Goal: Task Accomplishment & Management: Complete application form

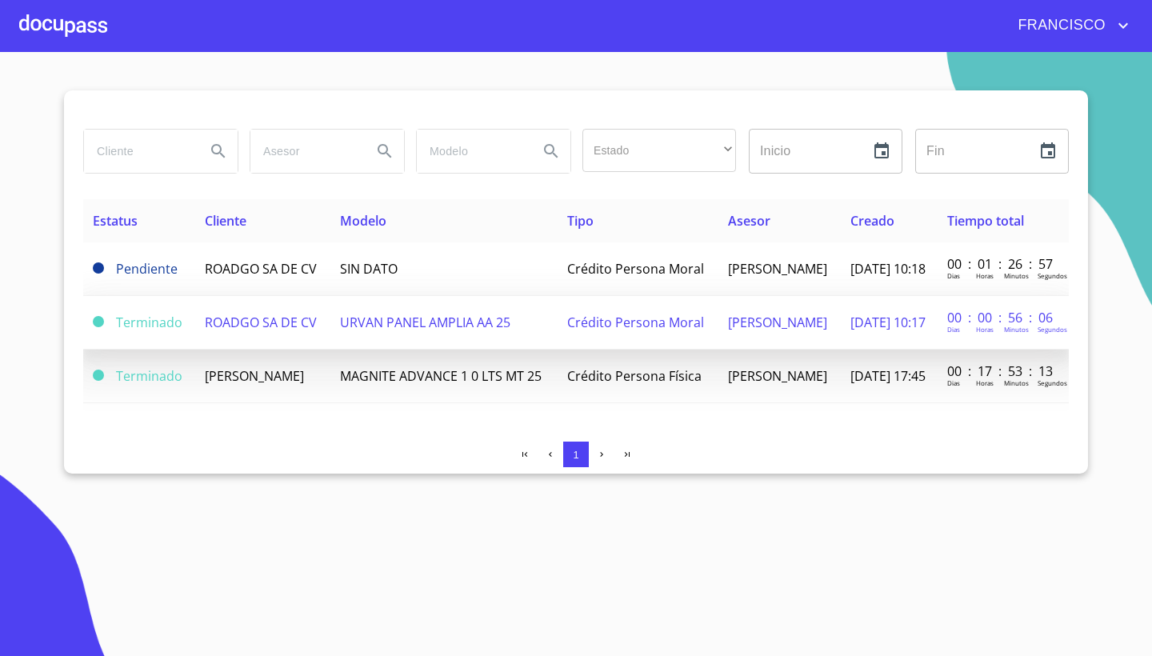
click at [119, 331] on span "Terminado" at bounding box center [149, 323] width 66 height 18
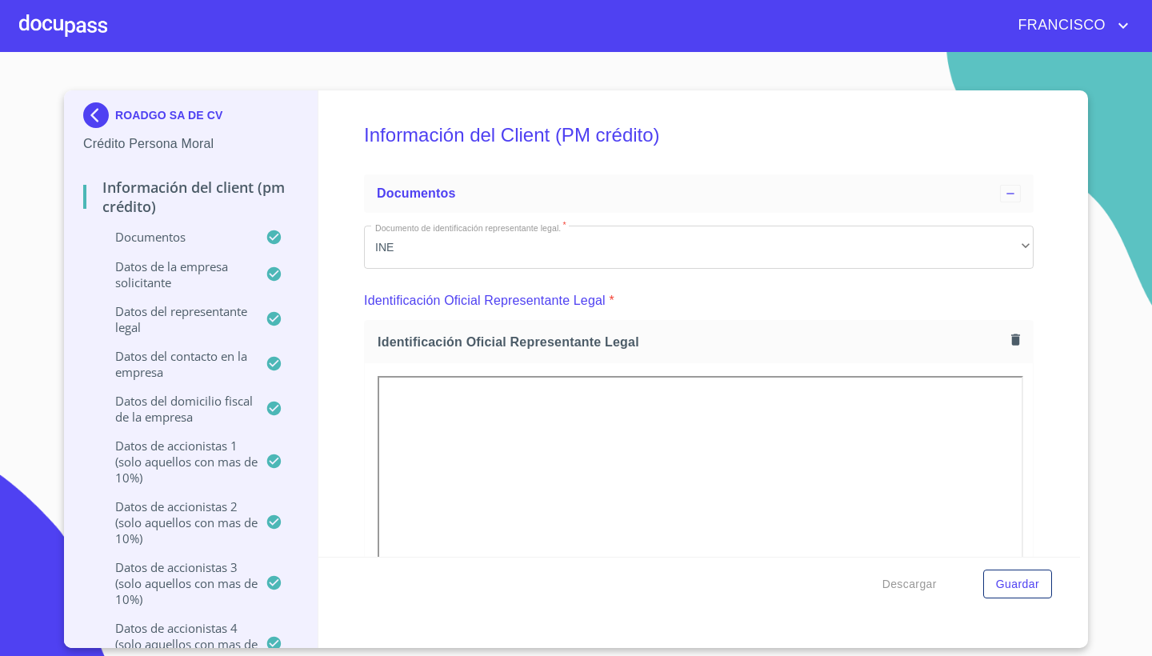
click at [1072, 343] on div "Información del Client (PM crédito) Documentos Documento de identificación repr…" at bounding box center [699, 323] width 762 height 466
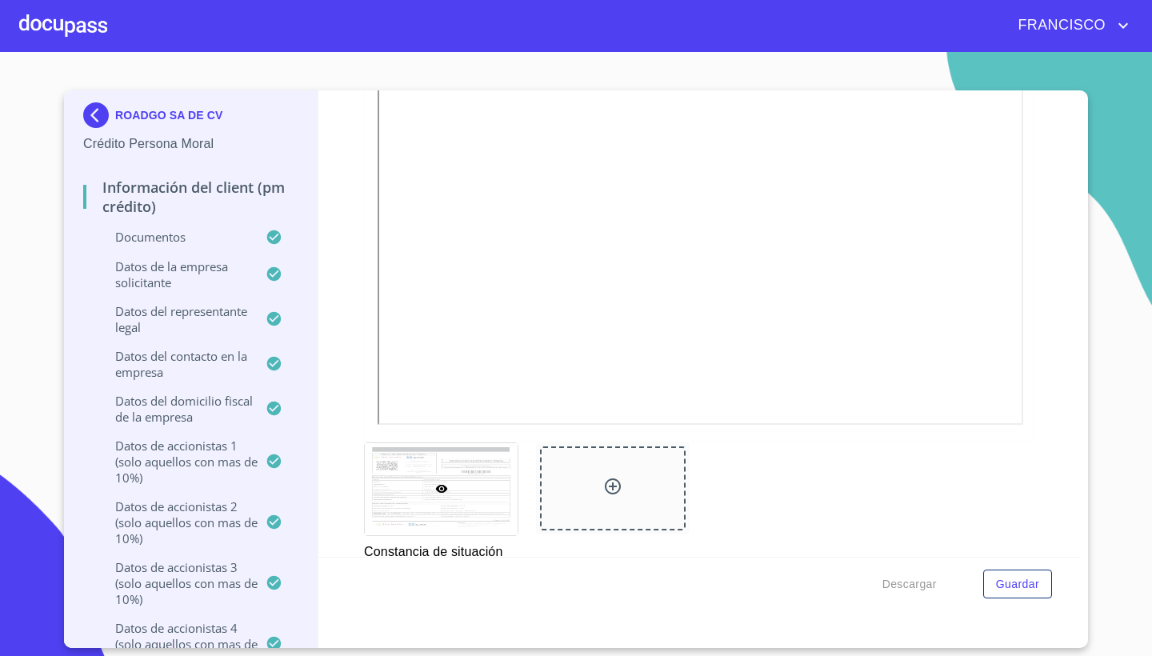
scroll to position [8796, 0]
click at [618, 482] on icon at bounding box center [612, 491] width 19 height 19
click at [612, 482] on icon at bounding box center [612, 491] width 19 height 19
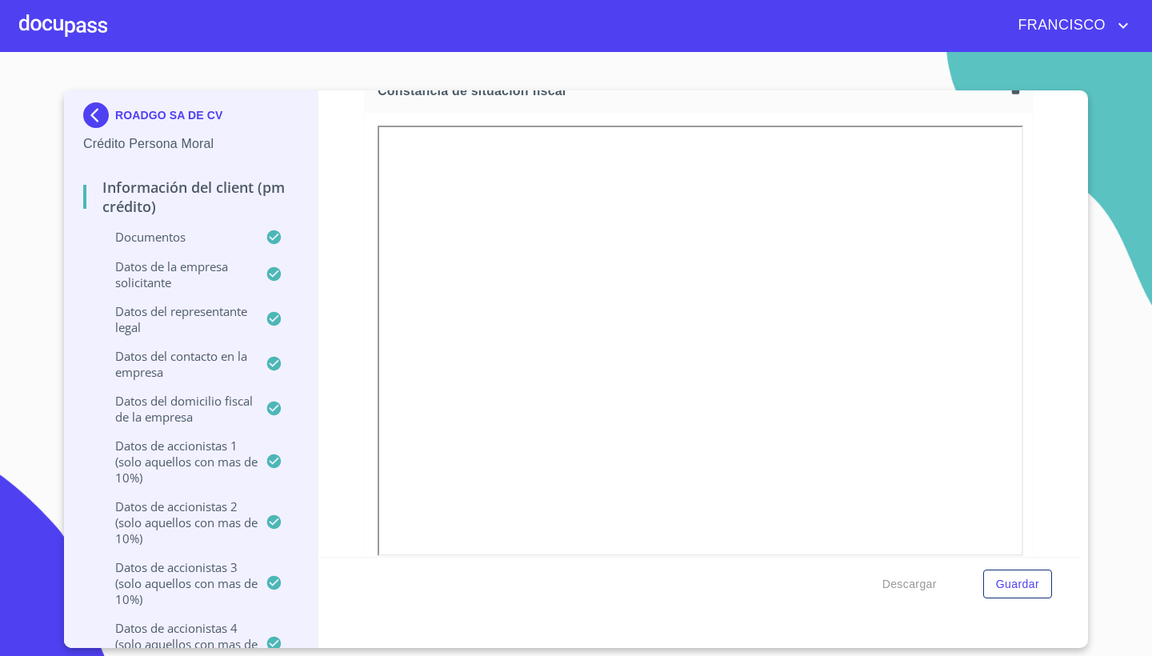
scroll to position [8612, 0]
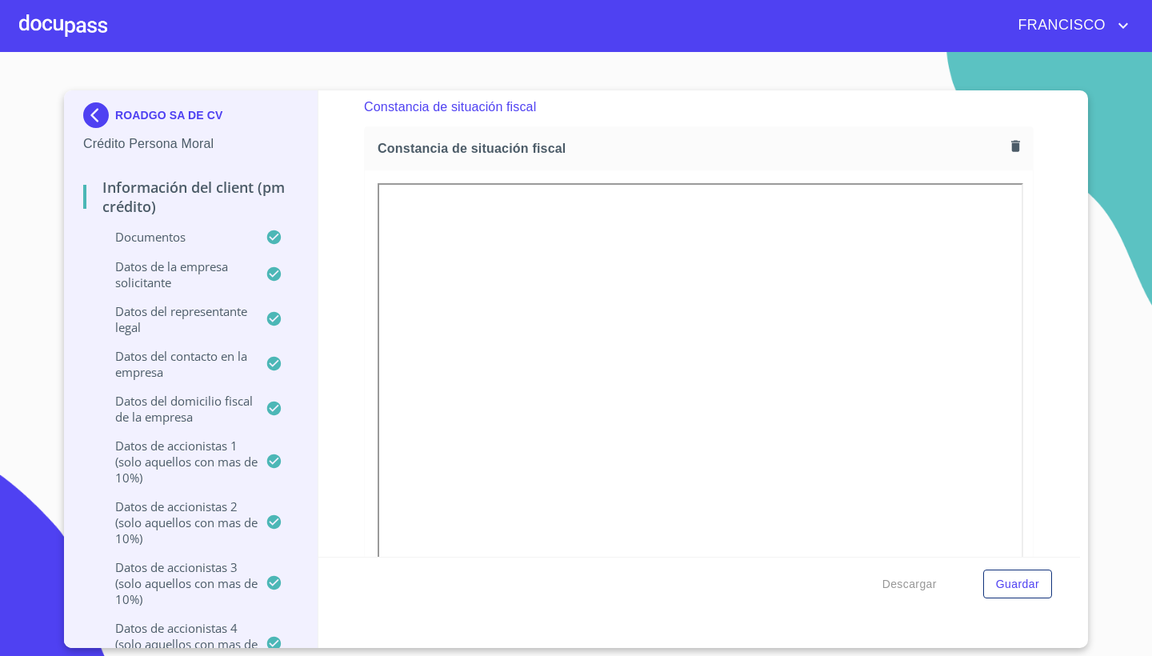
drag, startPoint x: 1044, startPoint y: 276, endPoint x: 1069, endPoint y: 62, distance: 215.1
click at [1069, 62] on section "ROADGO SA DE CV Crédito Persona Moral Información del Client (PM crédito) Docum…" at bounding box center [576, 354] width 1152 height 604
click at [1105, 495] on section "ROADGO SA DE CV Crédito Persona Moral Información del Client (PM crédito) Docum…" at bounding box center [576, 354] width 1152 height 604
click at [1057, 495] on div "Información del Client (PM crédito) Documentos Documento de identificación repr…" at bounding box center [699, 323] width 762 height 466
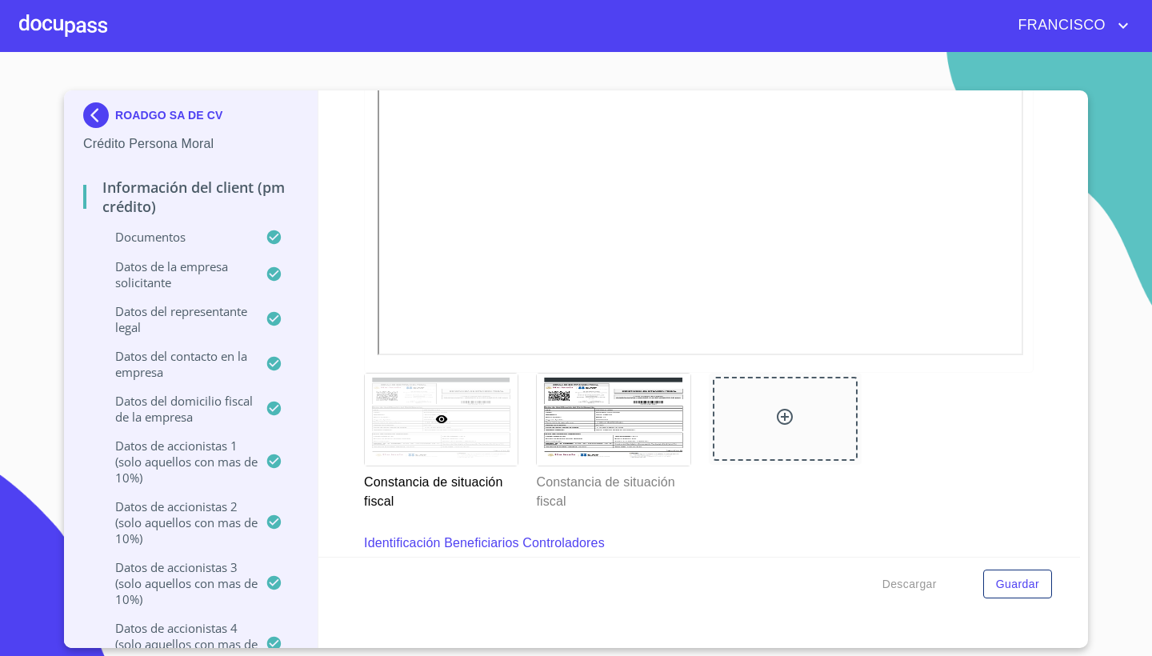
scroll to position [8872, 0]
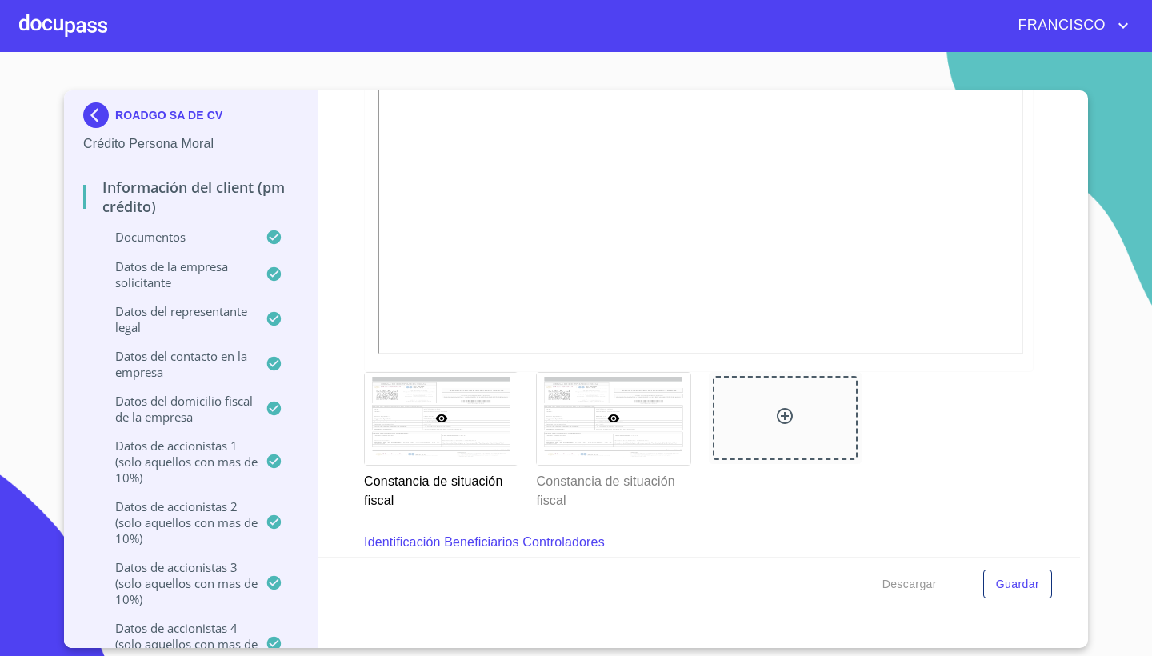
click at [594, 377] on div at bounding box center [613, 419] width 153 height 92
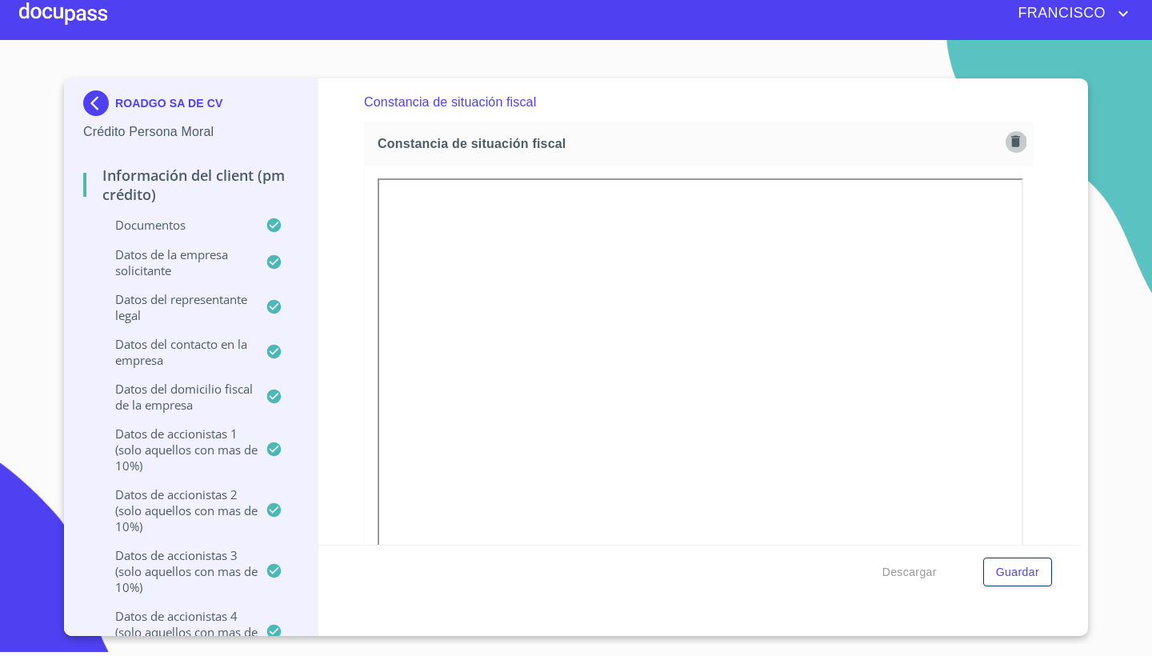
click at [1010, 135] on icon "button" at bounding box center [1015, 141] width 15 height 15
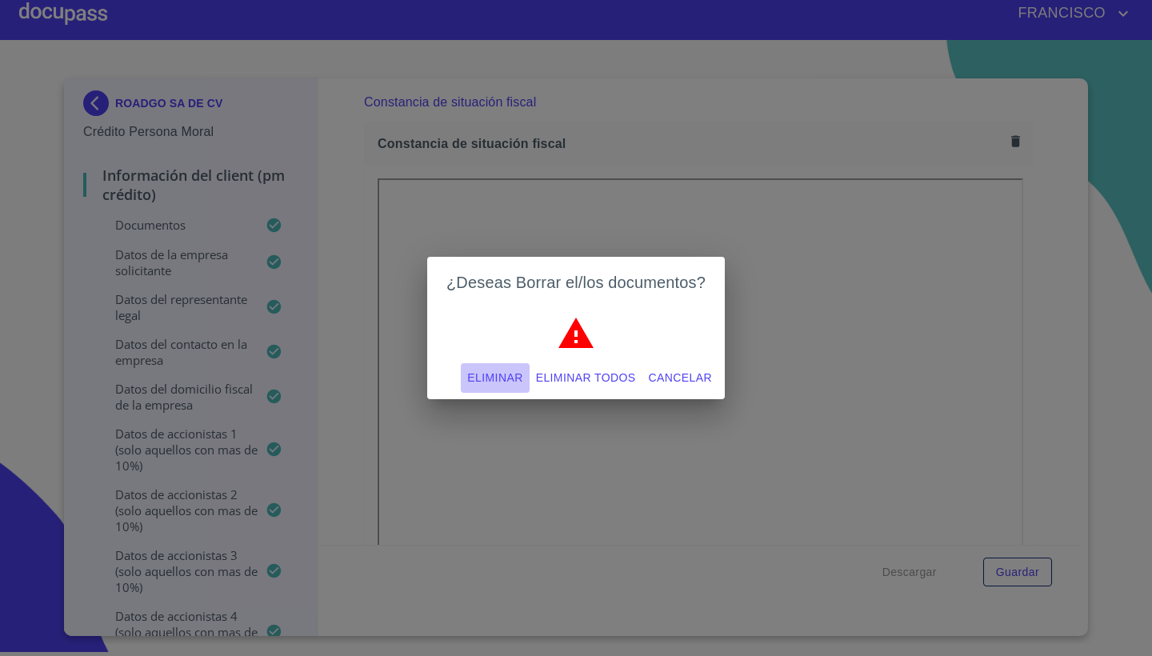
click at [484, 377] on span "Eliminar" at bounding box center [494, 378] width 55 height 20
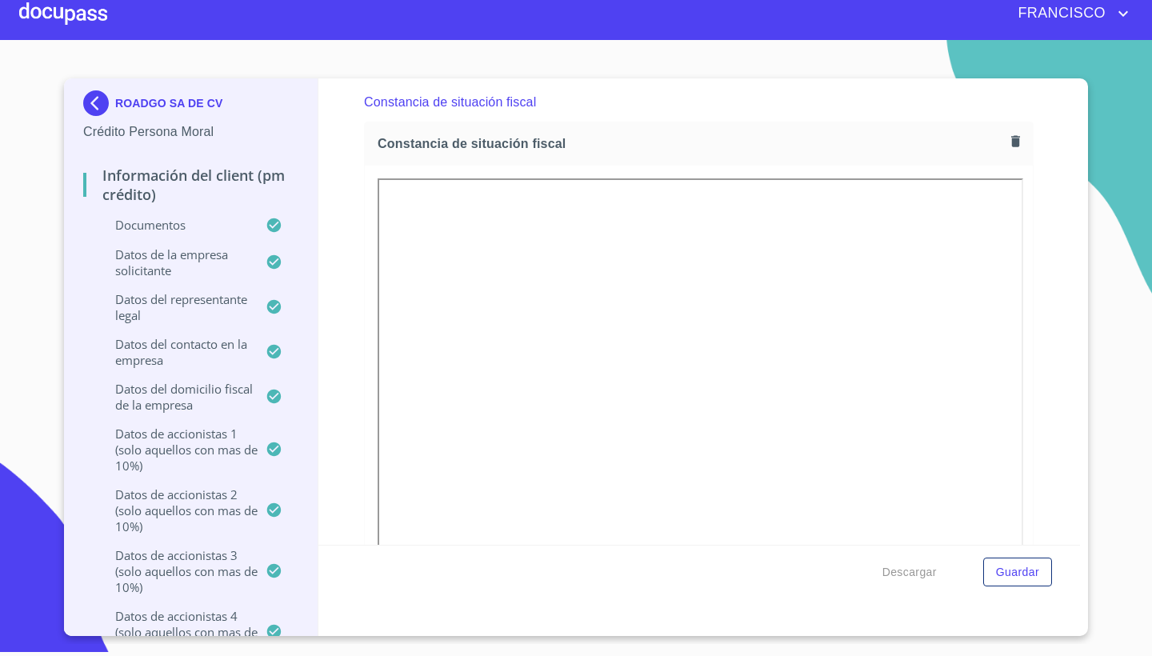
click at [1060, 408] on div "Información del Client (PM crédito) Documentos Documento de identificación repr…" at bounding box center [699, 311] width 762 height 466
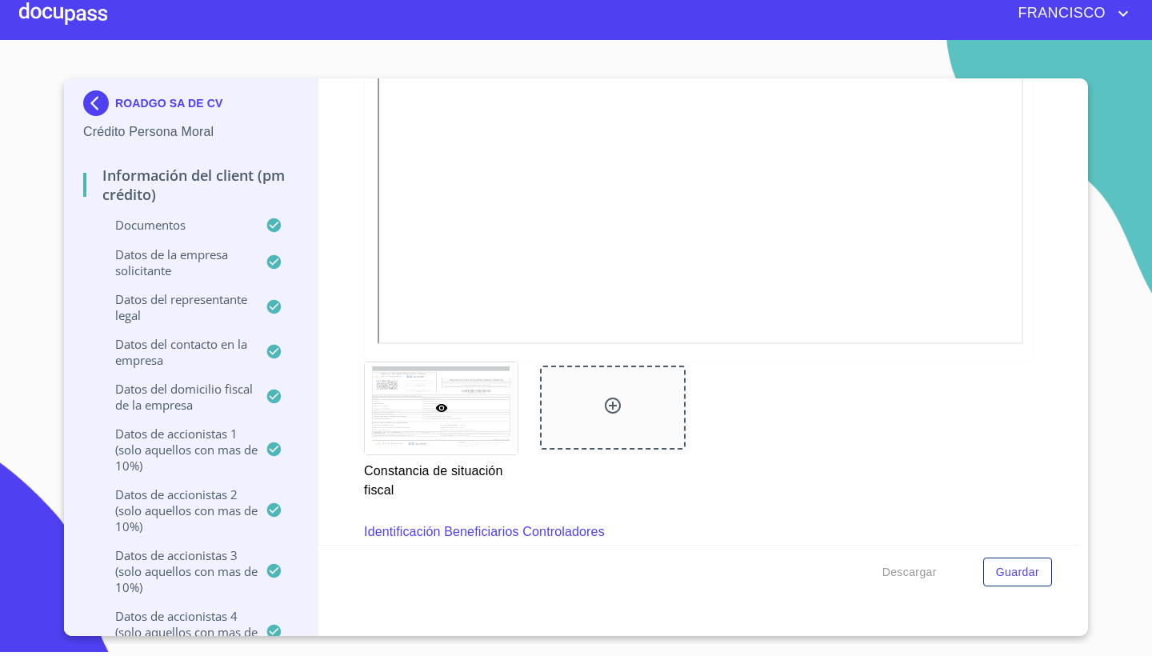
scroll to position [8873, 0]
click at [610, 394] on icon at bounding box center [613, 402] width 16 height 16
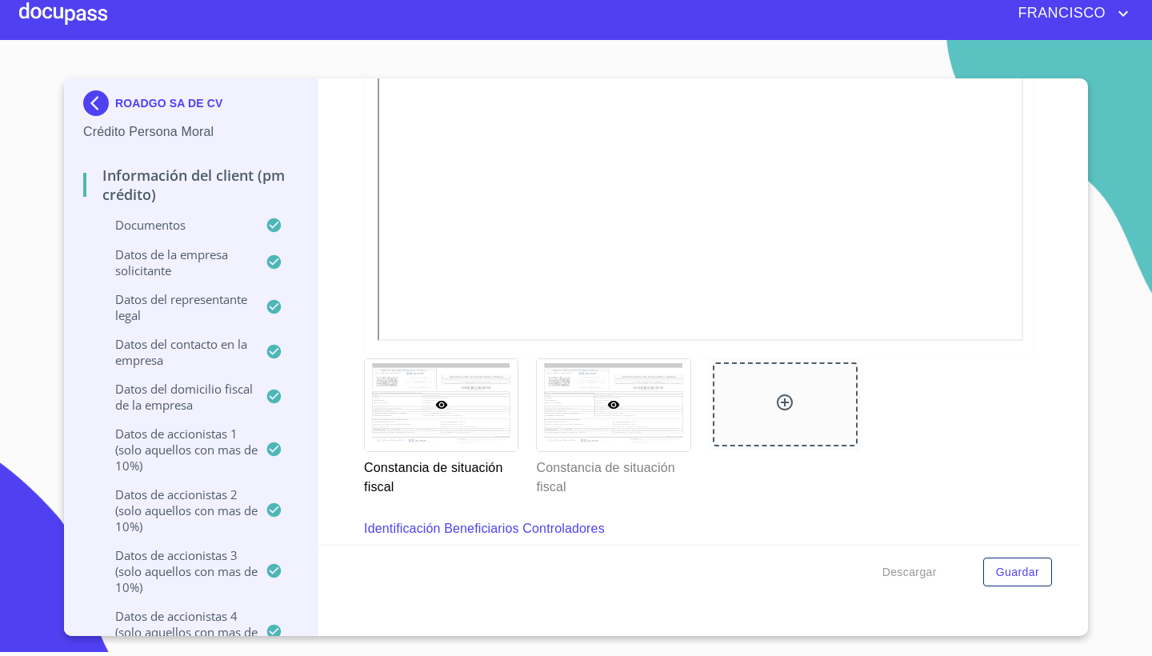
click at [615, 392] on div at bounding box center [613, 405] width 153 height 92
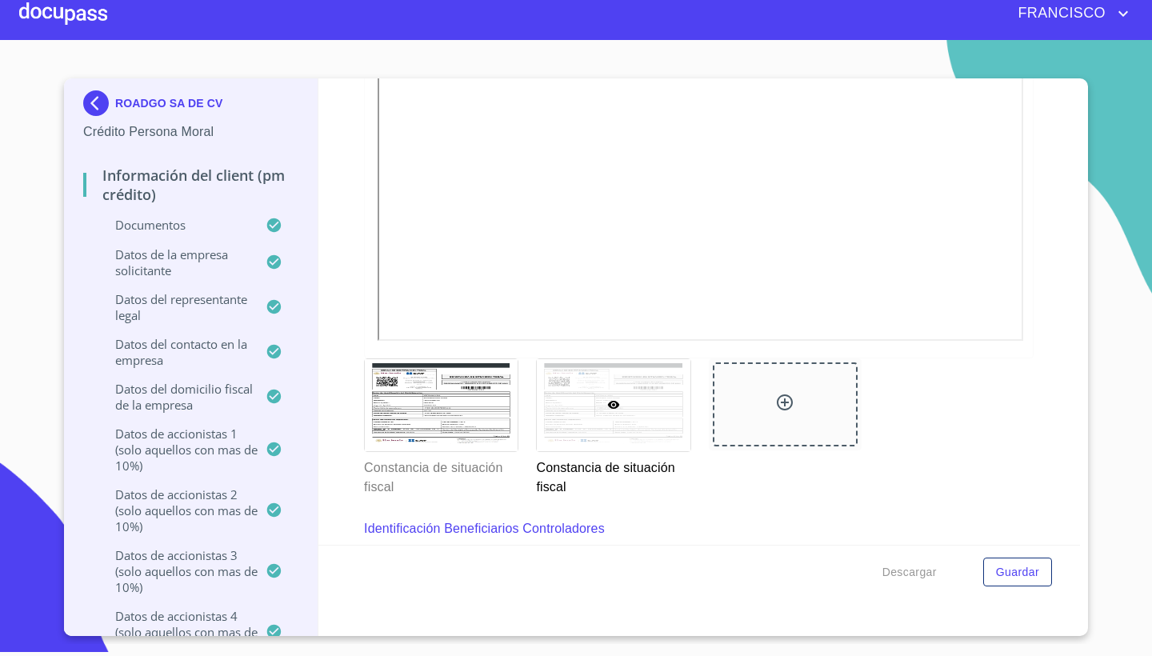
scroll to position [8605, 0]
